Goal: Information Seeking & Learning: Learn about a topic

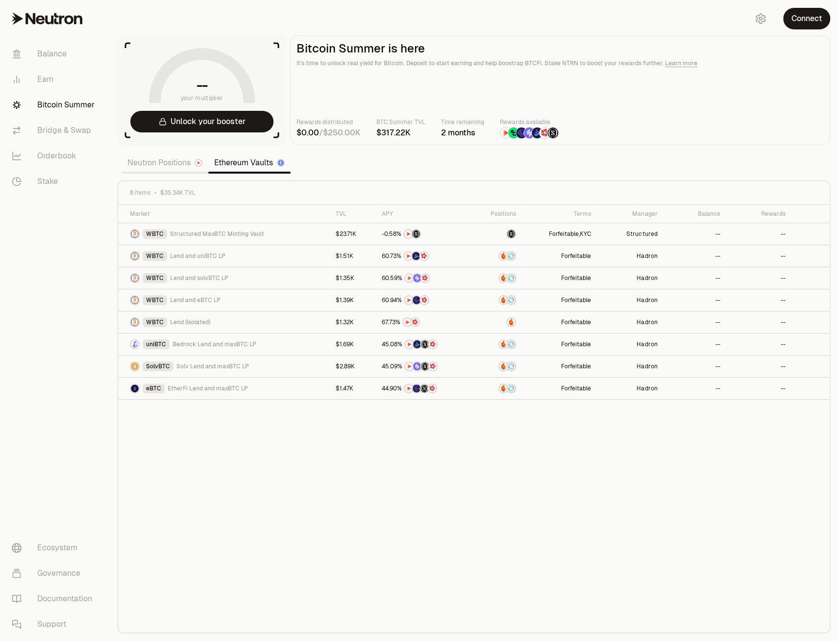
click at [170, 165] on link "Neutron Positions" at bounding box center [165, 163] width 87 height 20
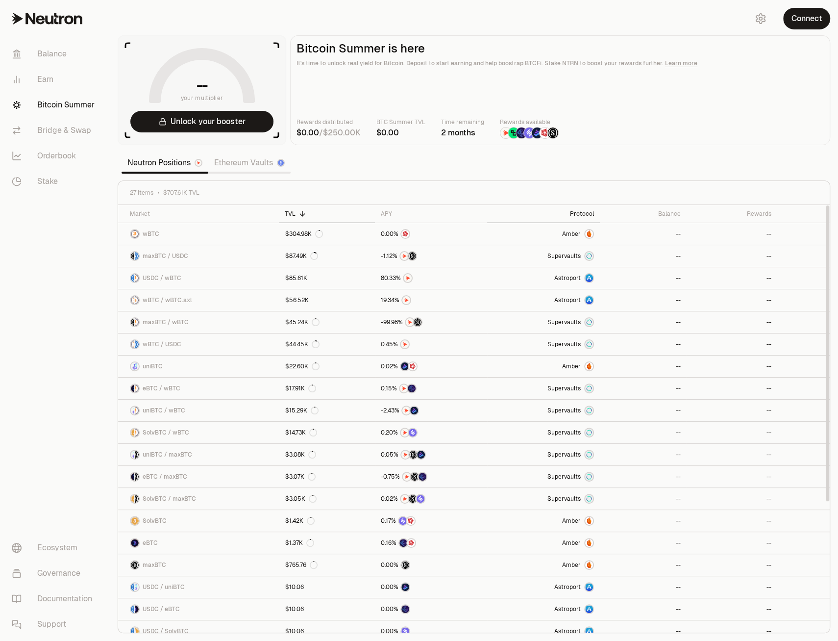
click at [580, 212] on div "Protocol" at bounding box center [543, 214] width 101 height 8
click at [586, 213] on div "Protocol" at bounding box center [543, 214] width 101 height 8
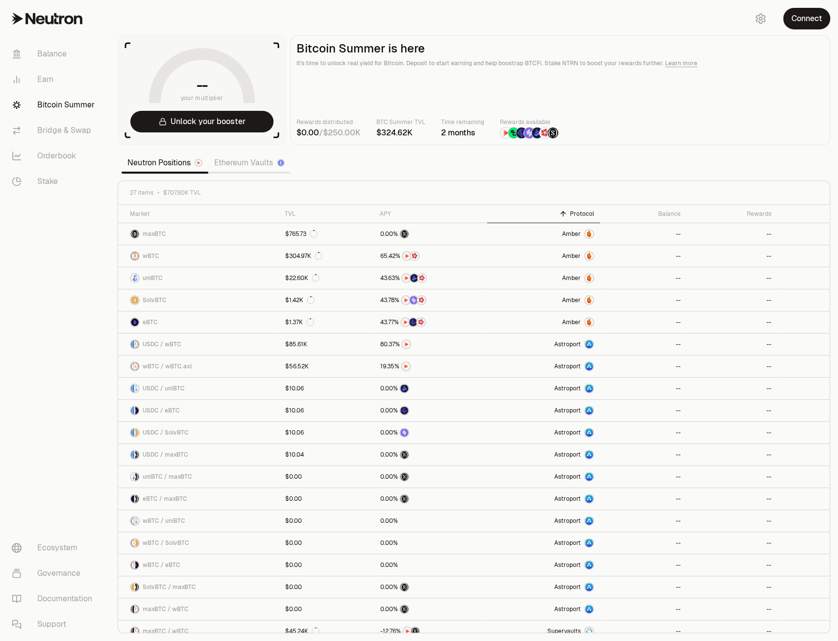
click at [754, 107] on main "Bitcoin Summer is here It's time to unlock real yield for Bitcoin. Deposit to s…" at bounding box center [560, 90] width 540 height 110
